Goal: Navigation & Orientation: Find specific page/section

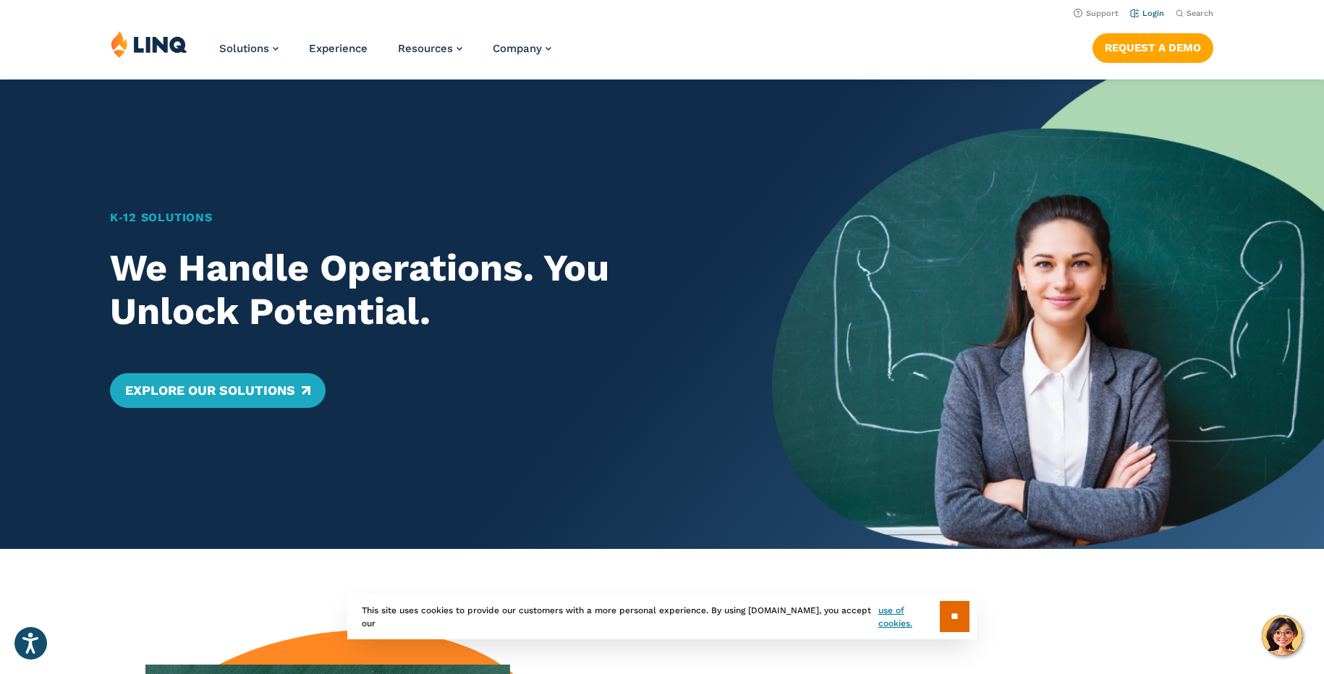
click at [1150, 17] on link "Login" at bounding box center [1147, 13] width 34 height 9
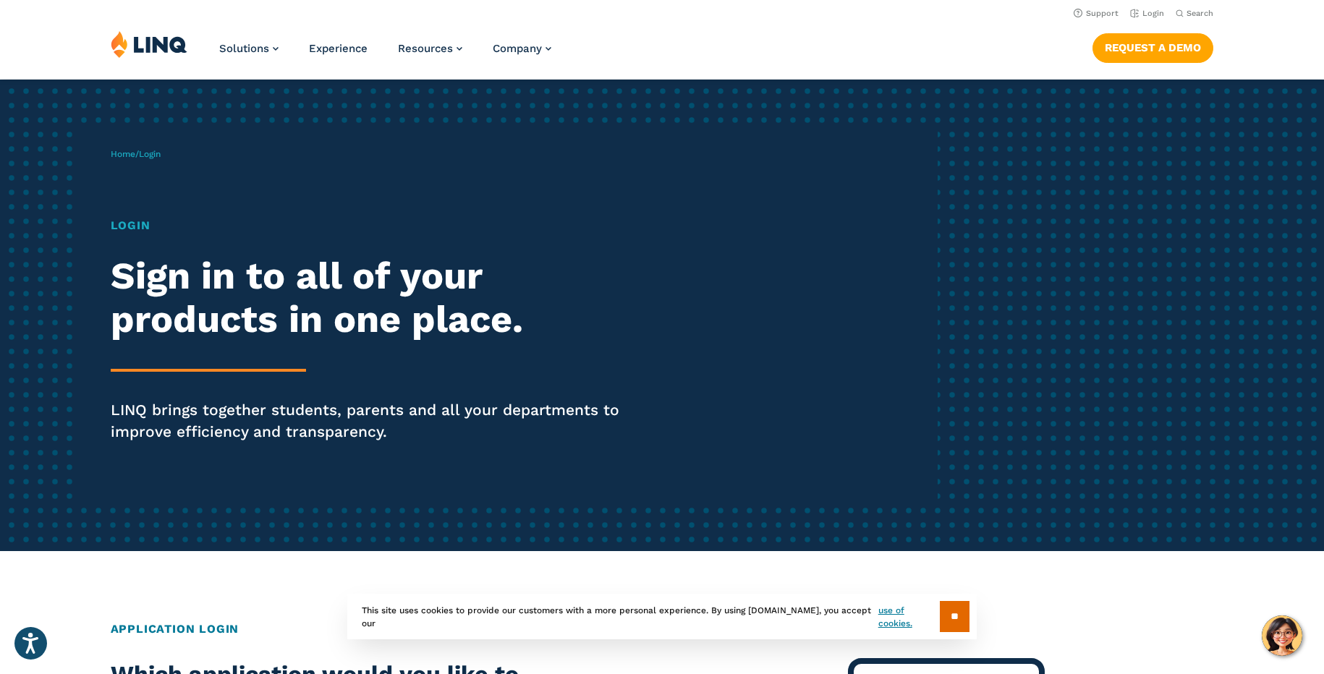
click at [142, 226] on h1 "Login" at bounding box center [366, 225] width 510 height 17
click at [1154, 9] on link "Login" at bounding box center [1147, 13] width 34 height 9
click at [138, 227] on h1 "Login" at bounding box center [366, 225] width 510 height 17
click at [1148, 16] on link "Login" at bounding box center [1147, 13] width 34 height 9
click at [1150, 14] on link "Login" at bounding box center [1147, 13] width 34 height 9
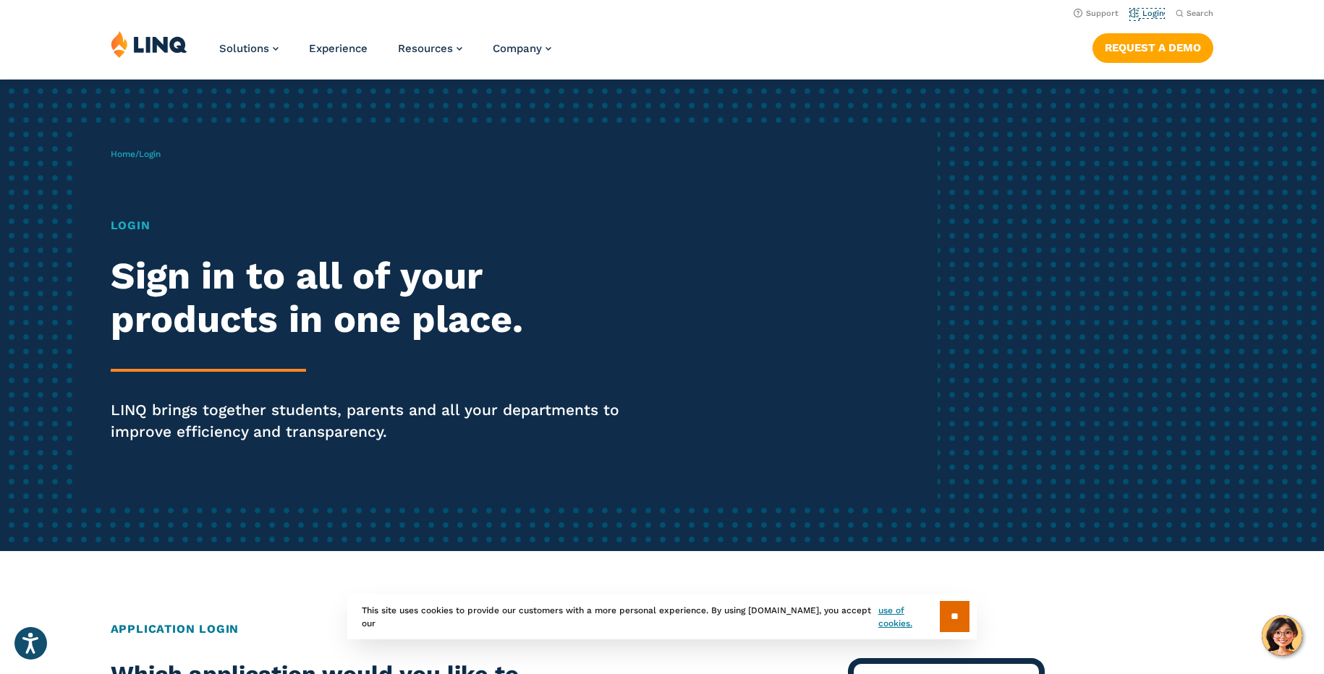
click at [1150, 14] on link "Login" at bounding box center [1147, 13] width 34 height 9
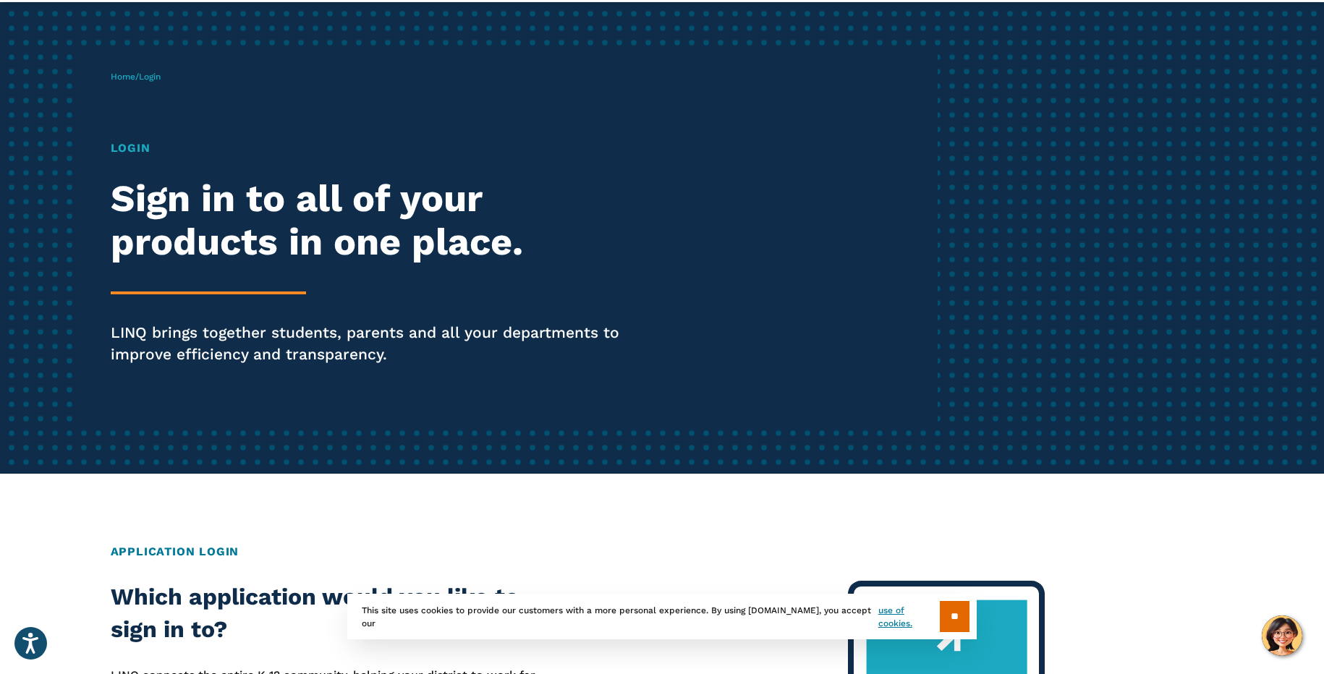
scroll to position [103, 0]
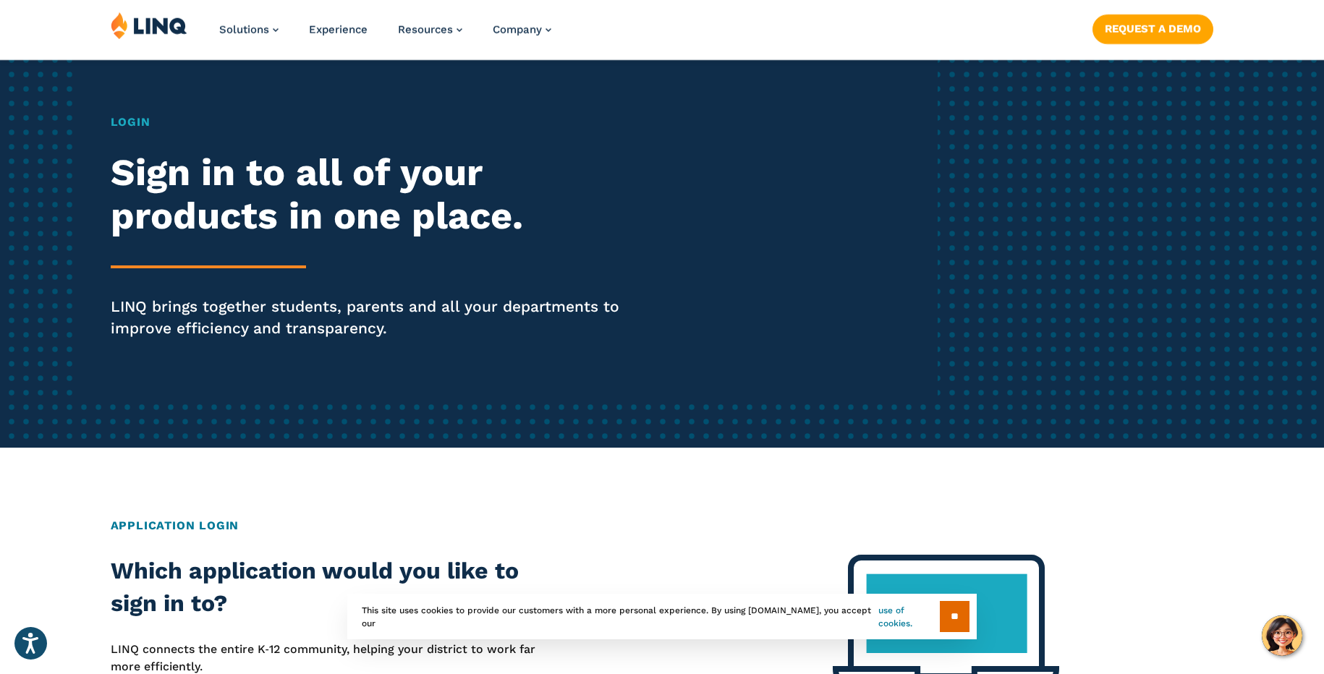
click at [890, 619] on link "use of cookies." at bounding box center [908, 617] width 61 height 26
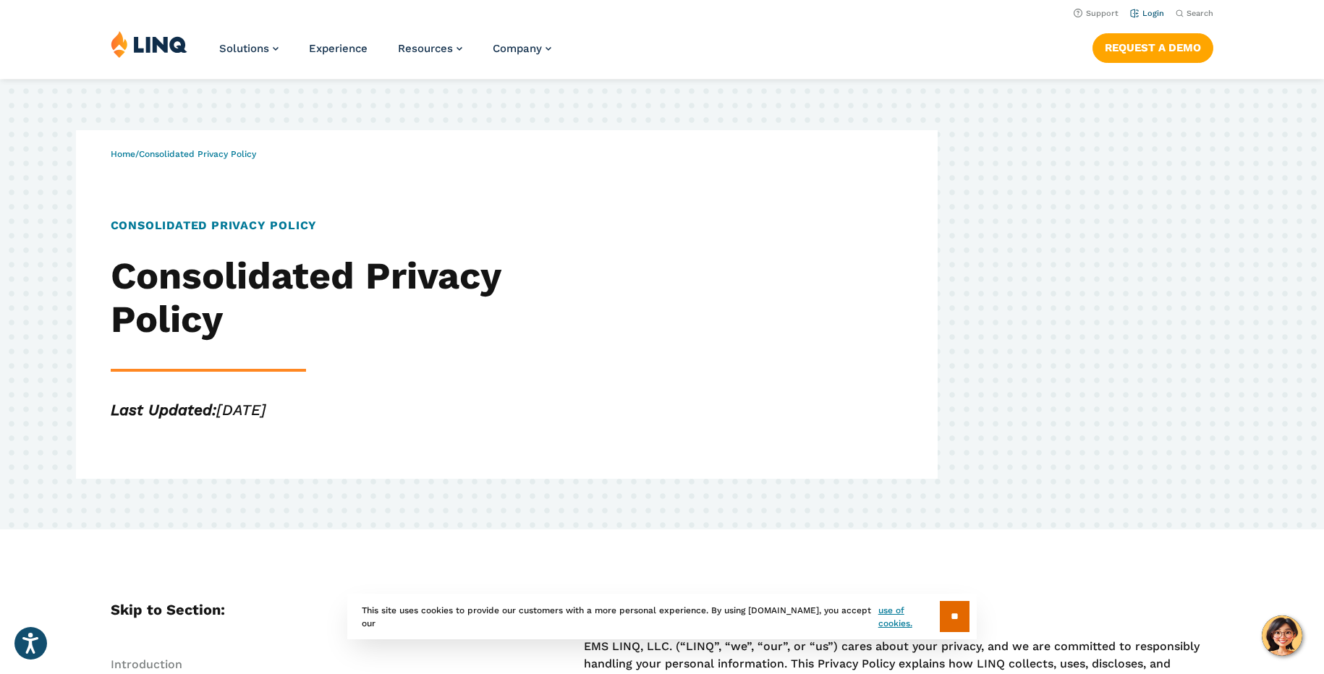
click at [1155, 9] on link "Login" at bounding box center [1147, 13] width 34 height 9
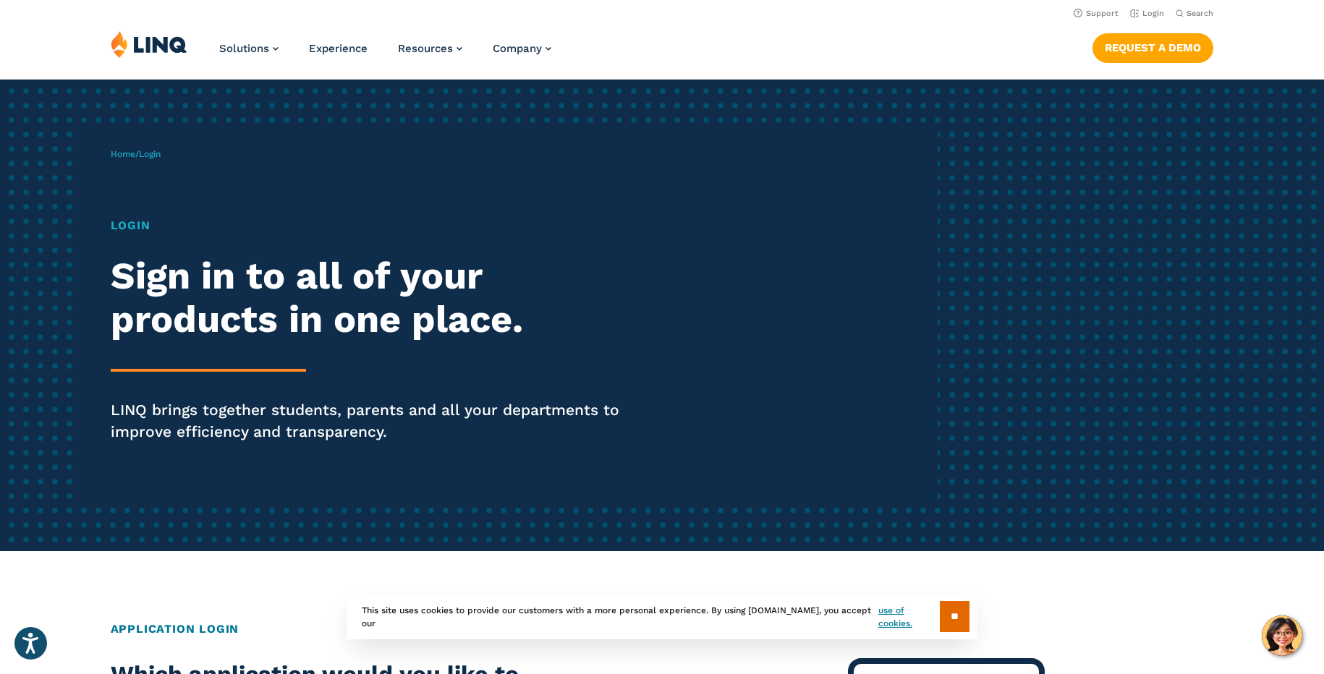
click at [137, 233] on h1 "Login" at bounding box center [366, 225] width 510 height 17
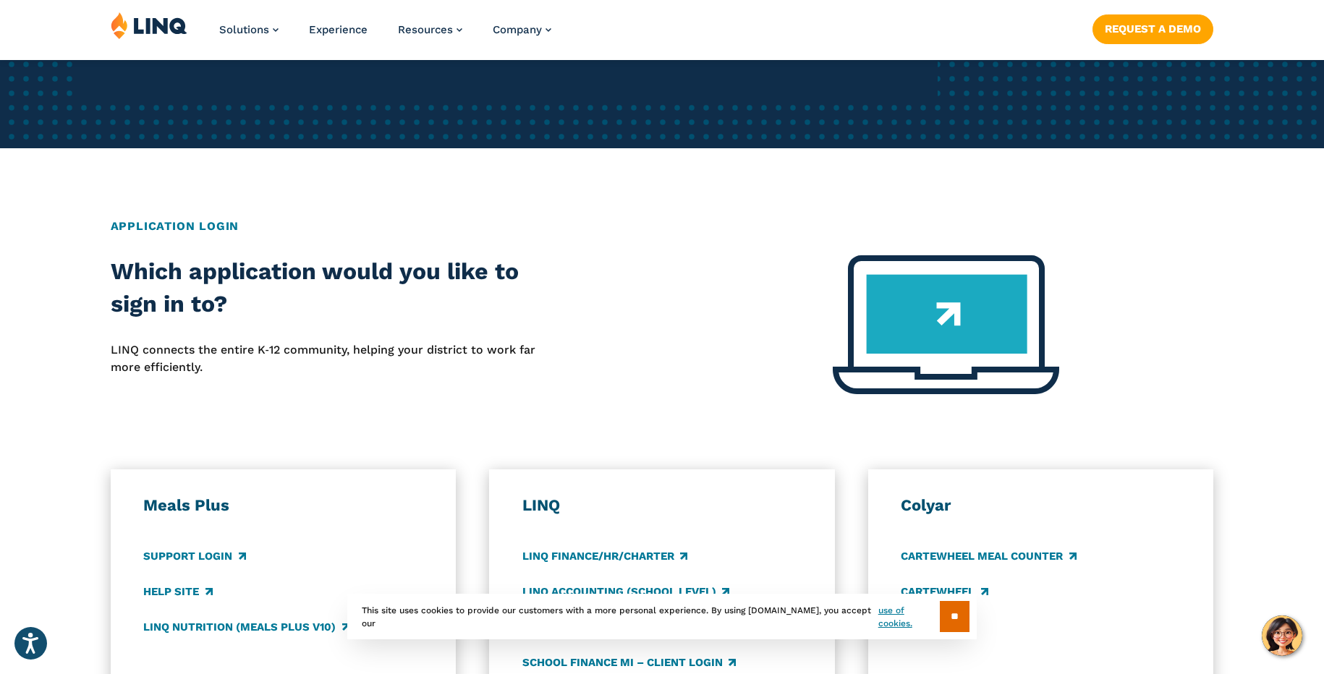
scroll to position [412, 0]
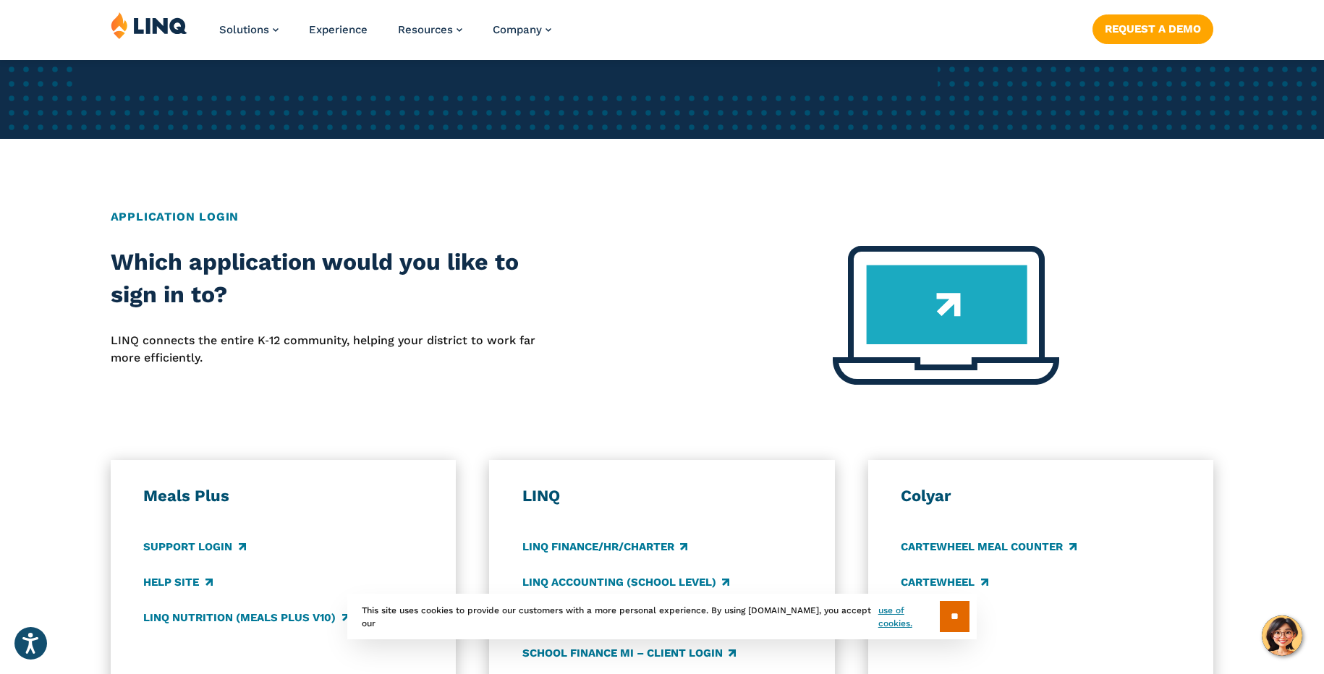
click at [205, 210] on h2 "Application Login" at bounding box center [662, 216] width 1103 height 17
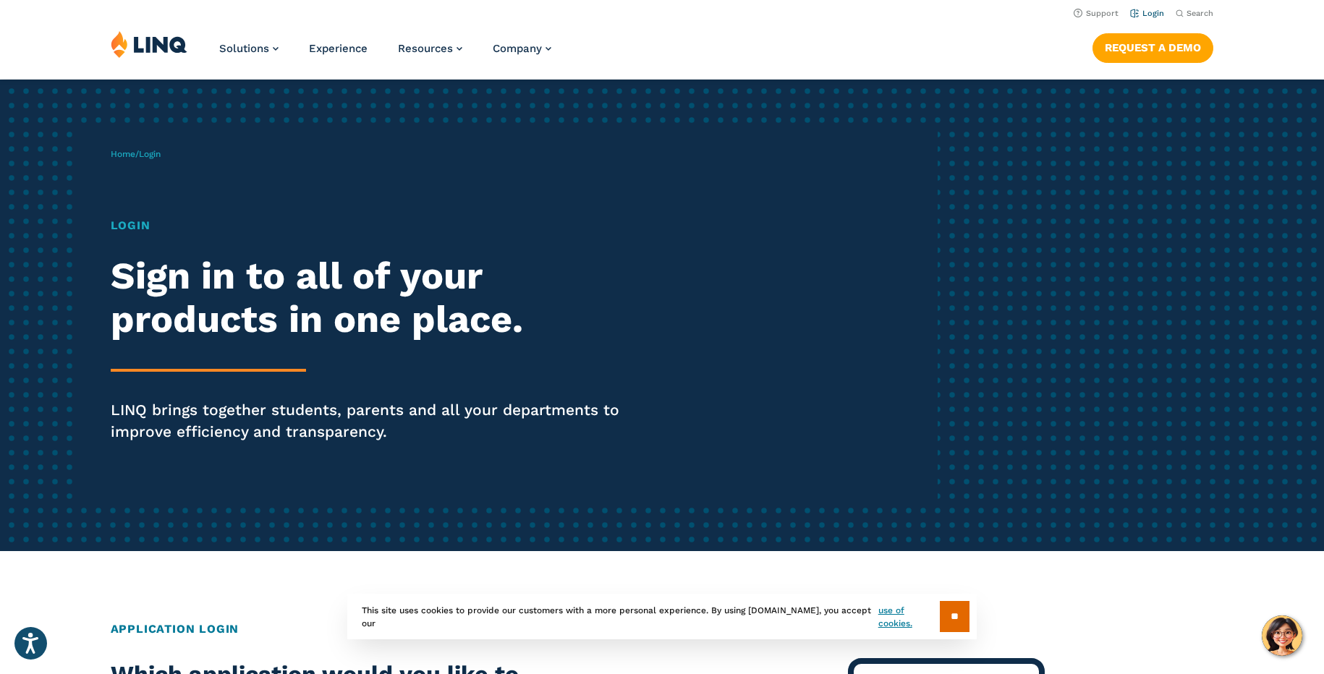
click at [1152, 11] on link "Login" at bounding box center [1147, 13] width 34 height 9
